Goal: Book appointment/travel/reservation

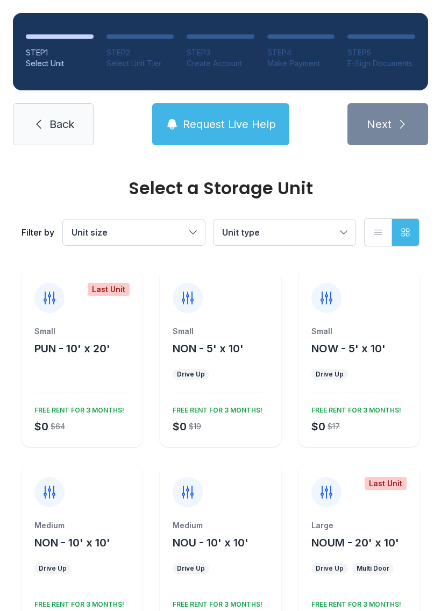
click at [77, 351] on span "PUN - 10' x 20'" at bounding box center [72, 348] width 76 height 13
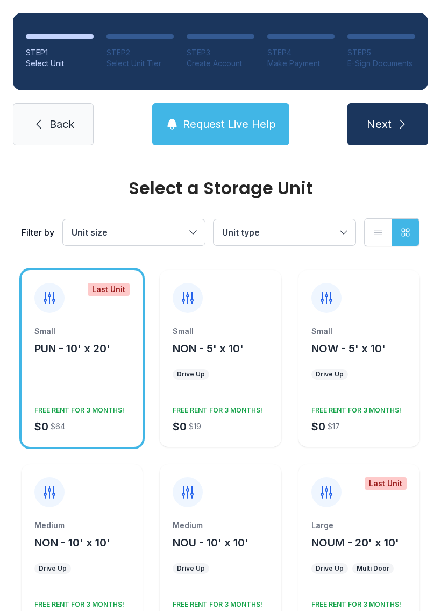
click at [59, 299] on div at bounding box center [49, 298] width 30 height 30
click at [46, 296] on icon at bounding box center [49, 298] width 11 height 12
click at [193, 226] on button "Unit size" at bounding box center [134, 232] width 142 height 26
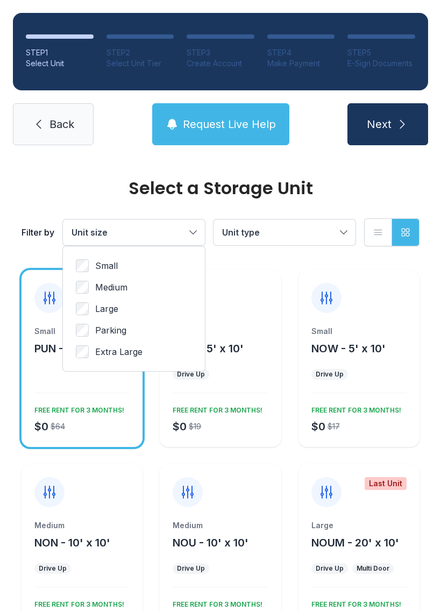
click at [326, 244] on button "Unit type" at bounding box center [285, 232] width 142 height 26
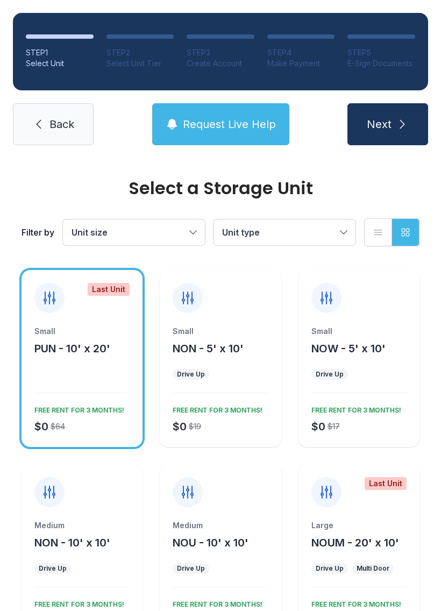
click at [238, 131] on span "Request Live Help" at bounding box center [229, 124] width 93 height 15
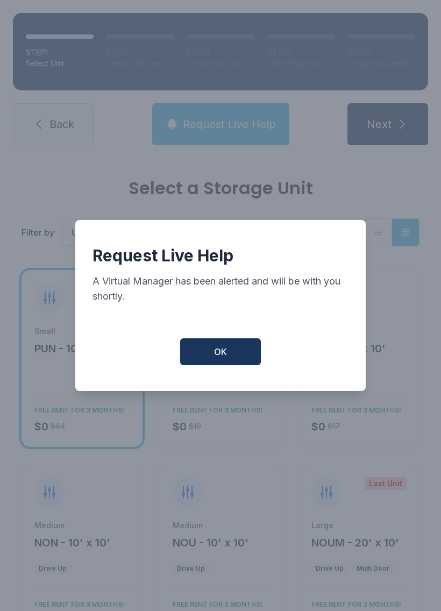
click at [230, 365] on button "OK" at bounding box center [220, 351] width 81 height 27
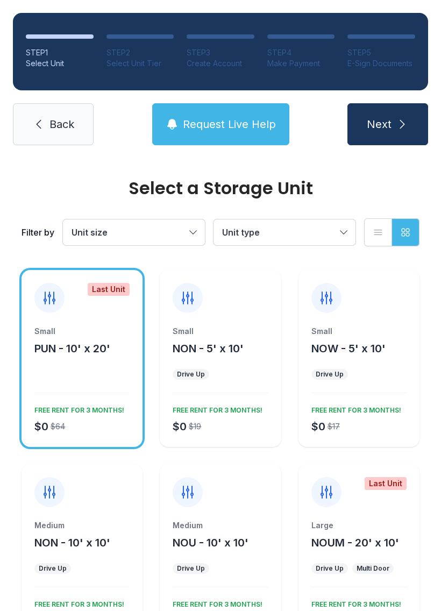
click at [295, 238] on span "Unit type" at bounding box center [279, 232] width 114 height 13
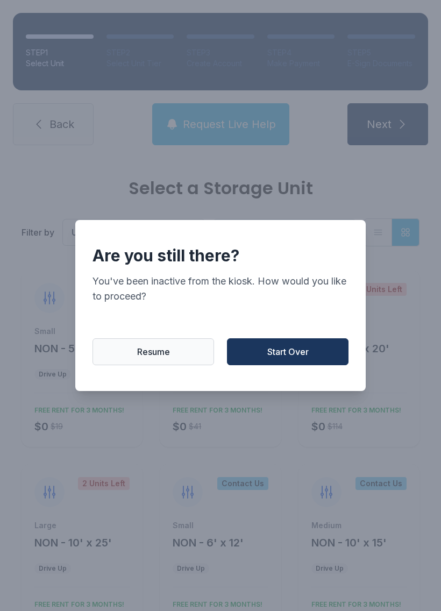
click at [172, 347] on button "Resume" at bounding box center [154, 351] width 122 height 27
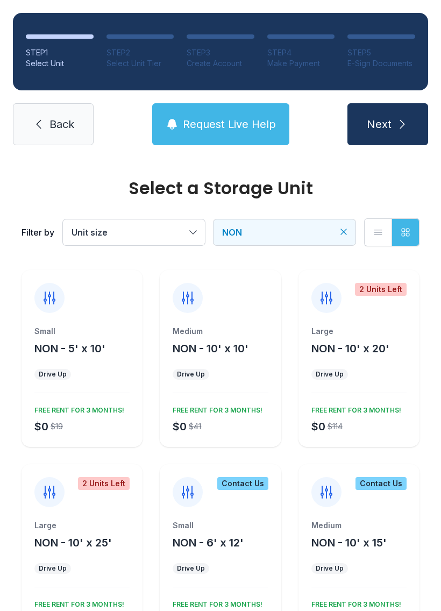
click at [354, 232] on button "NON" at bounding box center [285, 232] width 142 height 26
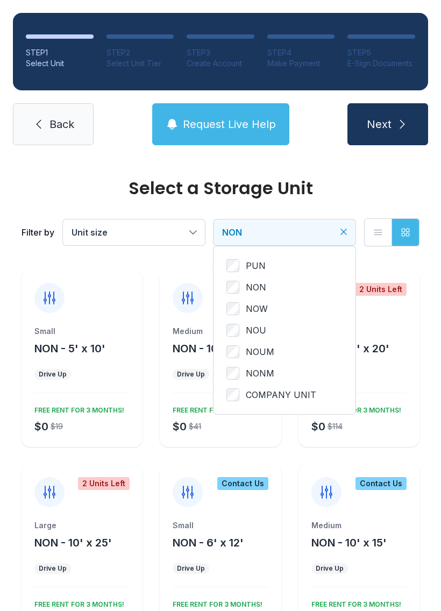
click at [192, 235] on button "Unit size" at bounding box center [134, 232] width 142 height 26
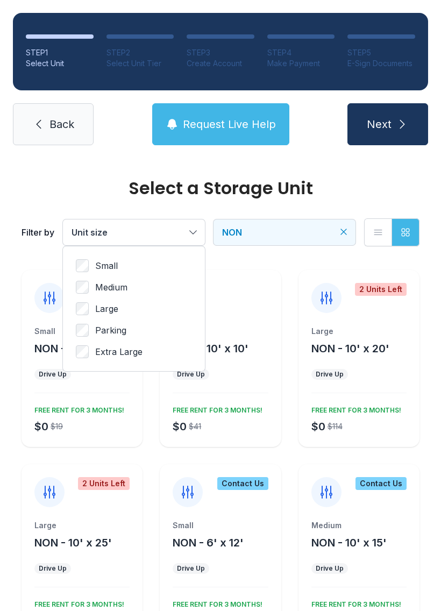
click at [372, 231] on button "List view" at bounding box center [378, 232] width 28 height 28
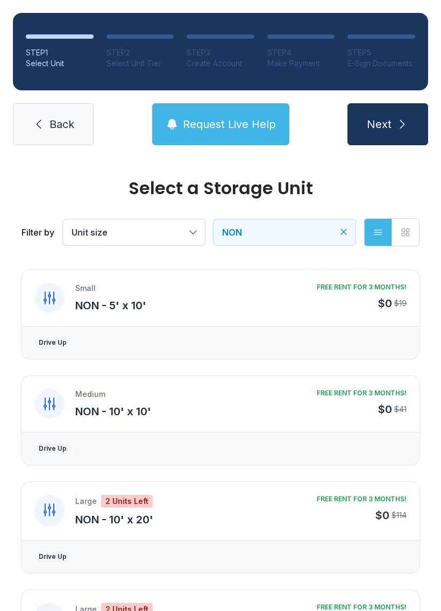
click at [404, 231] on icon "button" at bounding box center [405, 232] width 11 height 11
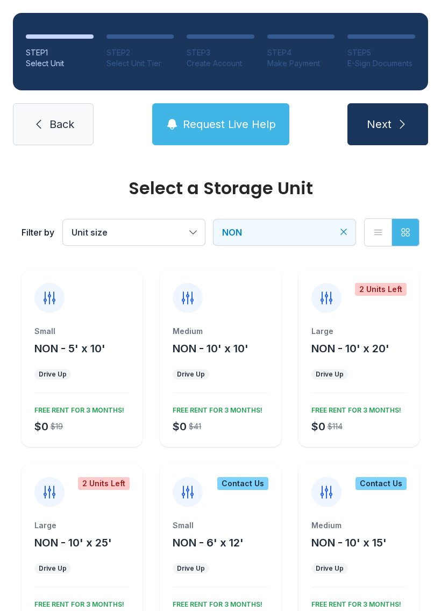
click at [343, 231] on icon "Clear filters" at bounding box center [343, 231] width 5 height 5
